Goal: Navigation & Orientation: Find specific page/section

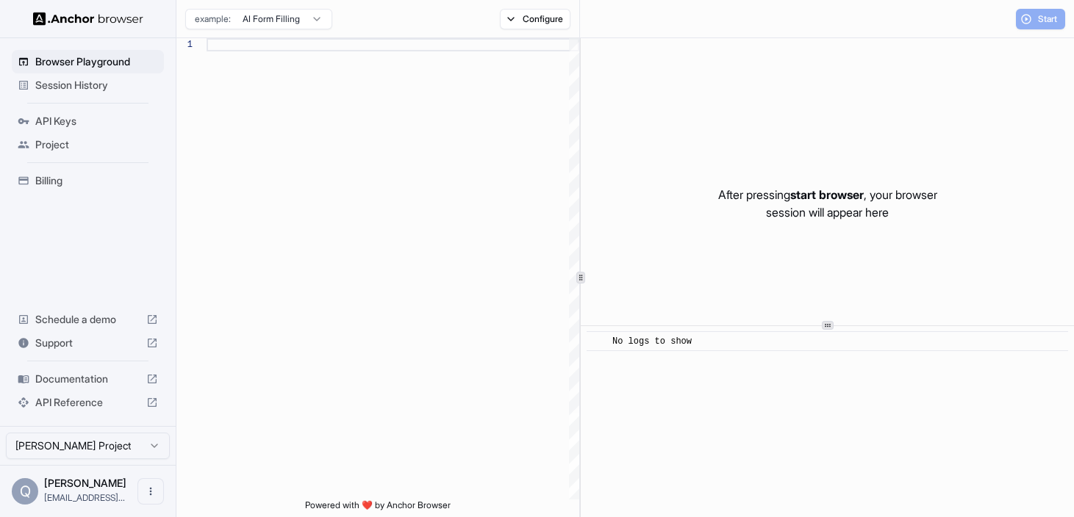
scroll to position [132, 0]
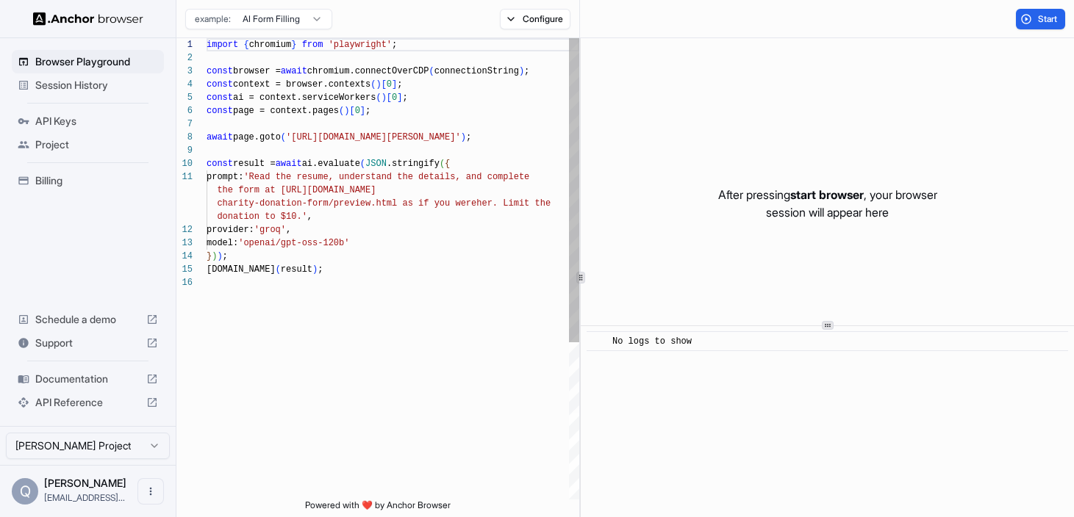
type textarea "**********"
click at [440, 187] on div "import { chromium } from 'playwright' ; const browser = await chromium.connectO…" at bounding box center [393, 388] width 373 height 700
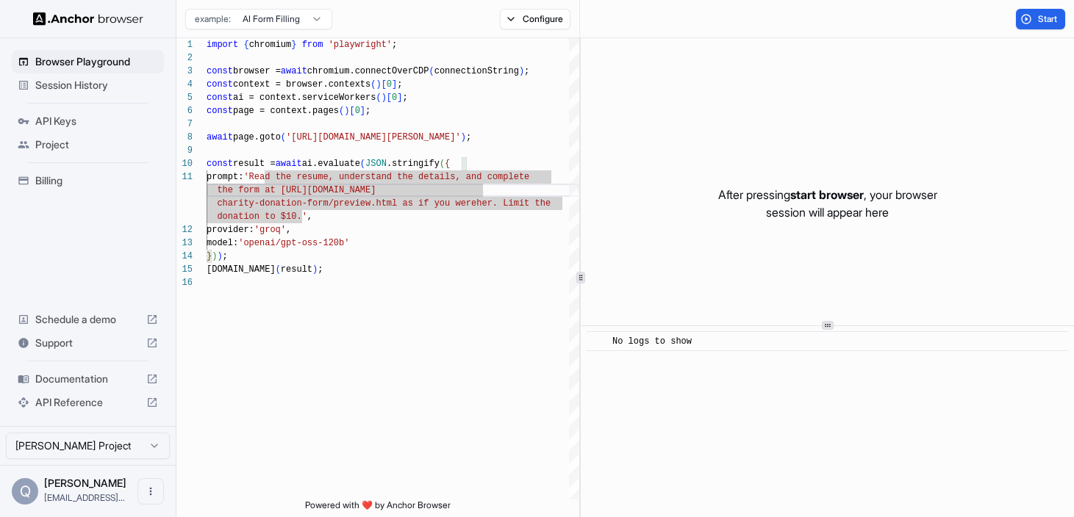
click at [117, 189] on div "Billing" at bounding box center [88, 181] width 152 height 24
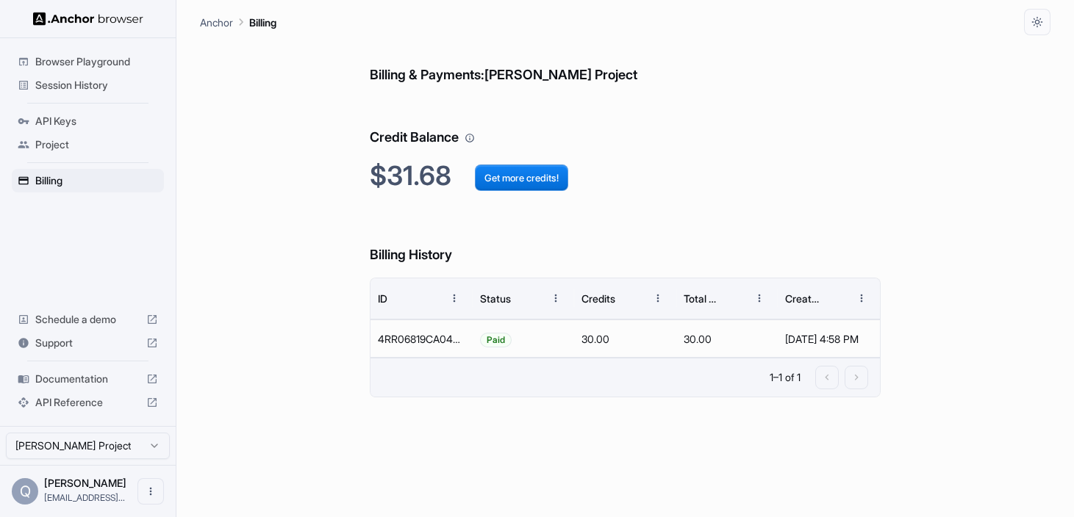
click at [125, 130] on div "API Keys" at bounding box center [88, 122] width 152 height 24
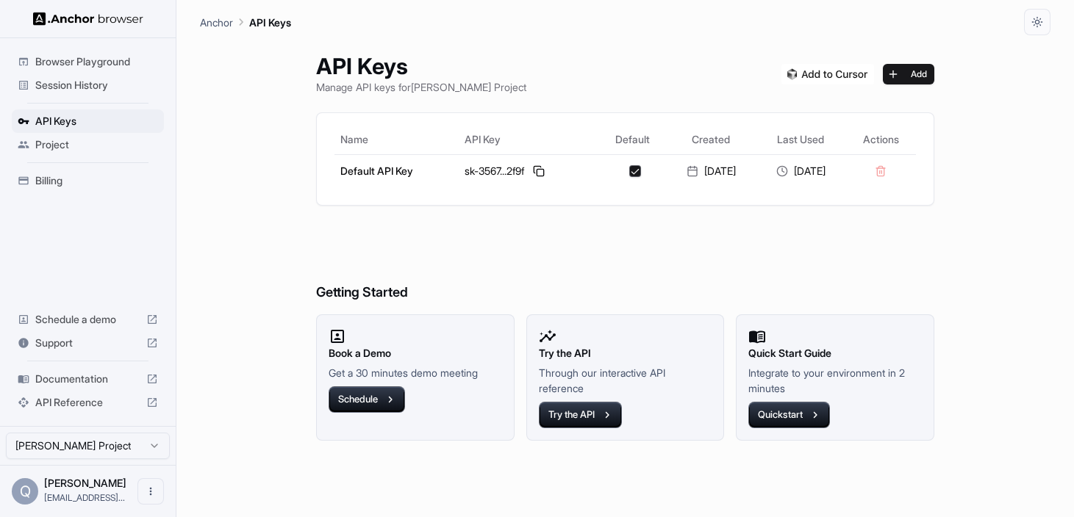
click at [120, 149] on span "Project" at bounding box center [96, 144] width 123 height 15
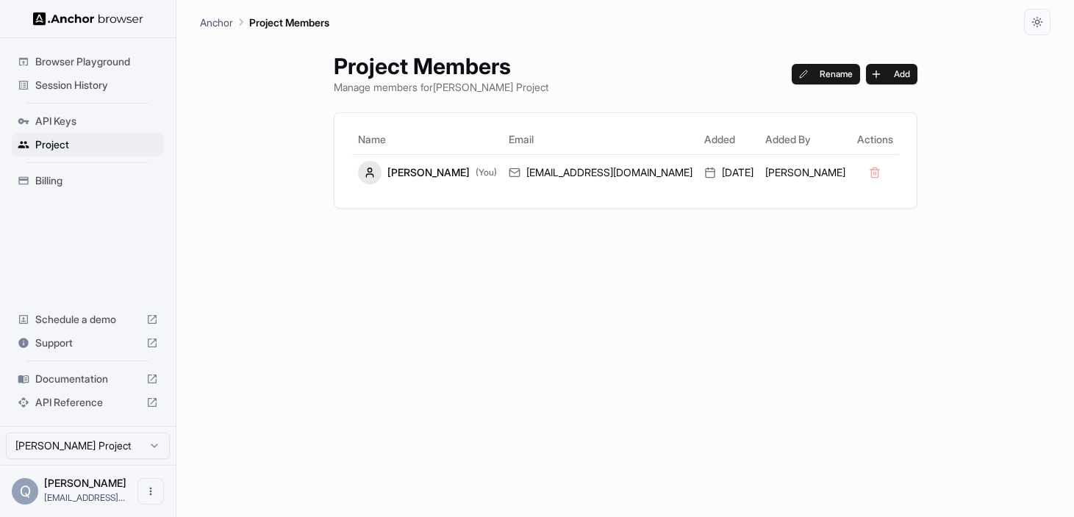
click at [119, 66] on span "Browser Playground" at bounding box center [96, 61] width 123 height 15
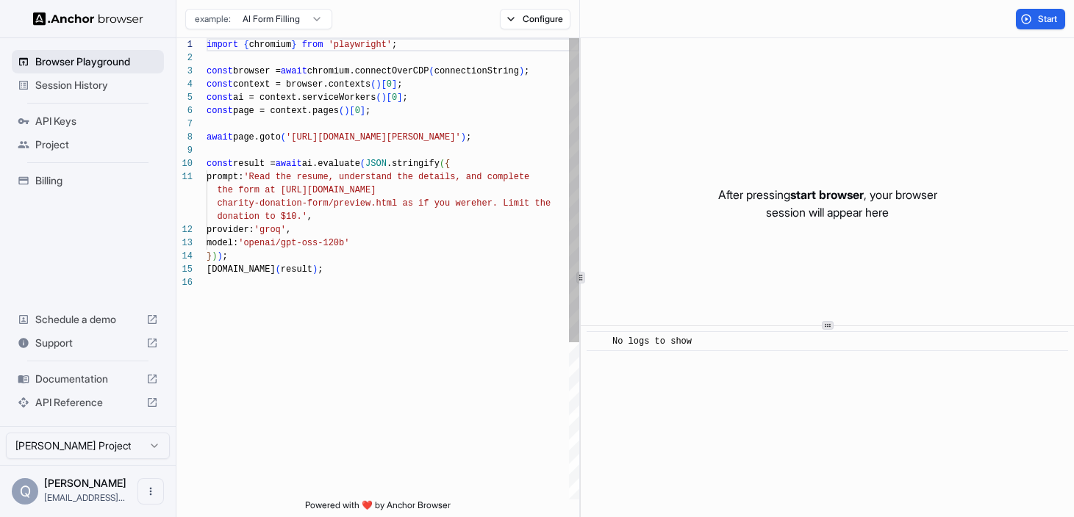
scroll to position [132, 0]
click at [118, 78] on span "Session History" at bounding box center [96, 85] width 123 height 15
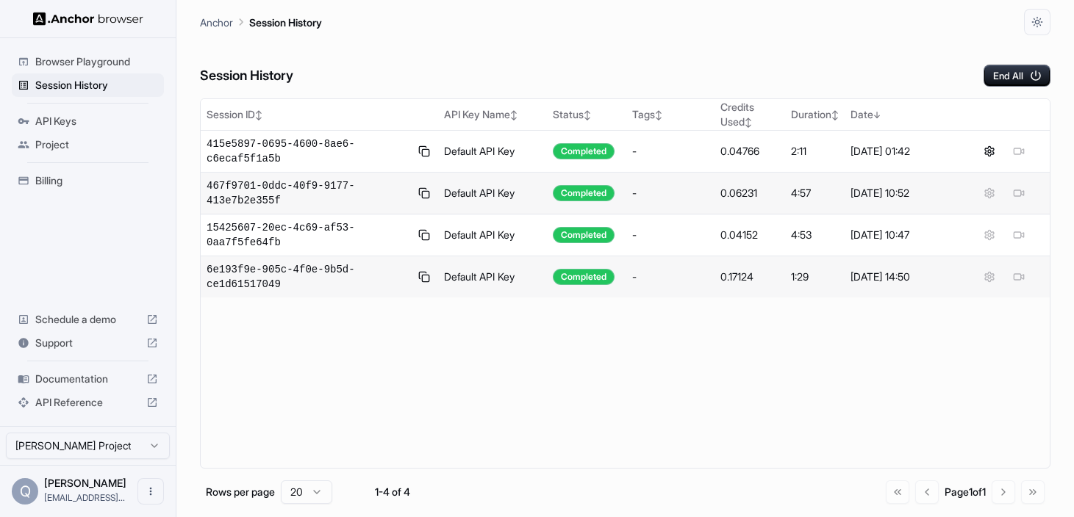
click at [118, 400] on span "API Reference" at bounding box center [87, 402] width 105 height 15
